Goal: Browse casually: Explore the website without a specific task or goal

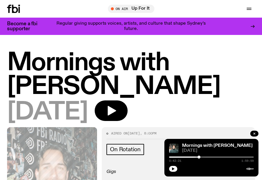
scroll to position [323, 0]
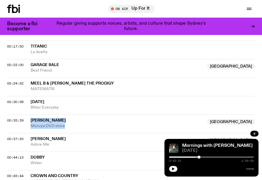
drag, startPoint x: 68, startPoint y: 127, endPoint x: 29, endPoint y: 118, distance: 40.1
click at [29, 133] on div "00:35:39 [PERSON_NAME] [GEOGRAPHIC_DATA] Moruya DVD store [GEOGRAPHIC_DATA]" at bounding box center [131, 142] width 248 height 19
copy div "[PERSON_NAME] NSW Moruya DVD store"
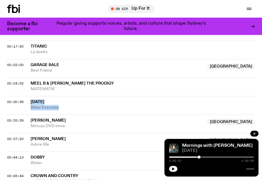
drag, startPoint x: 63, startPoint y: 108, endPoint x: 30, endPoint y: 101, distance: 33.7
click at [30, 115] on div "00:30:58 [DATE] Bitter Everyday" at bounding box center [131, 124] width 248 height 19
copy div "[DATE] Bitter Everyday"
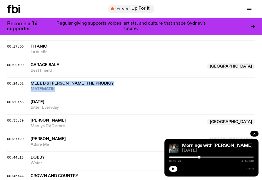
drag, startPoint x: 50, startPoint y: 86, endPoint x: 32, endPoint y: 82, distance: 18.6
click at [32, 82] on div "Meel B & [PERSON_NAME] The Prodigy MATEMATIK" at bounding box center [143, 86] width 224 height 11
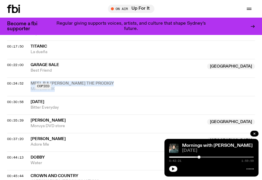
copy div "Meel B & [PERSON_NAME] The Prodigy MATEMATIK"
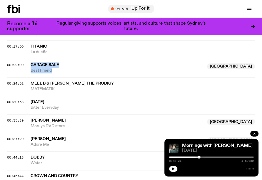
drag, startPoint x: 59, startPoint y: 72, endPoint x: 25, endPoint y: 63, distance: 34.9
click at [24, 78] on div "00:22:00 Garage Sale [GEOGRAPHIC_DATA] Best Friend [GEOGRAPHIC_DATA]" at bounding box center [131, 87] width 248 height 19
drag, startPoint x: 51, startPoint y: 52, endPoint x: 22, endPoint y: 42, distance: 31.0
click at [22, 59] on div "00:17:50 Titanic La dueña" at bounding box center [131, 68] width 248 height 19
click at [50, 51] on span "La dueña" at bounding box center [143, 52] width 224 height 6
